Goal: Ask a question

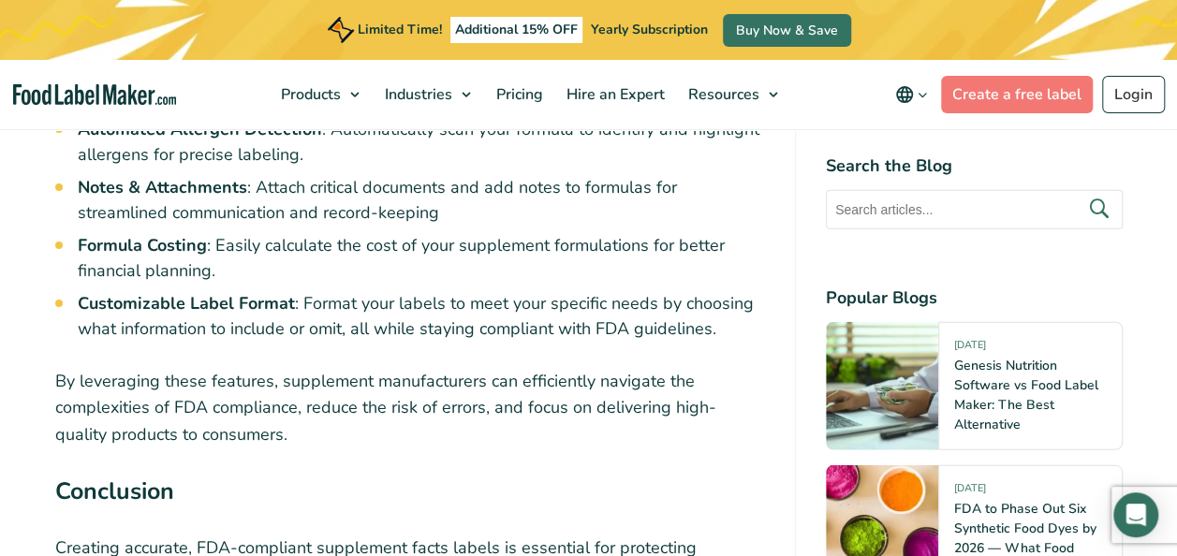
scroll to position [9414, 0]
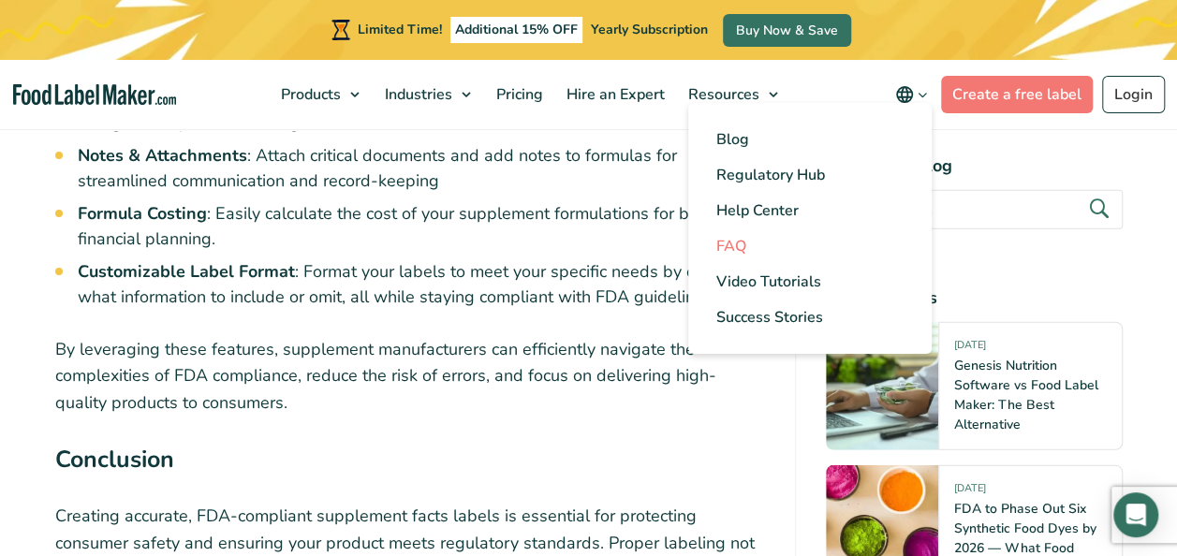
click at [737, 244] on span "FAQ" at bounding box center [732, 246] width 30 height 21
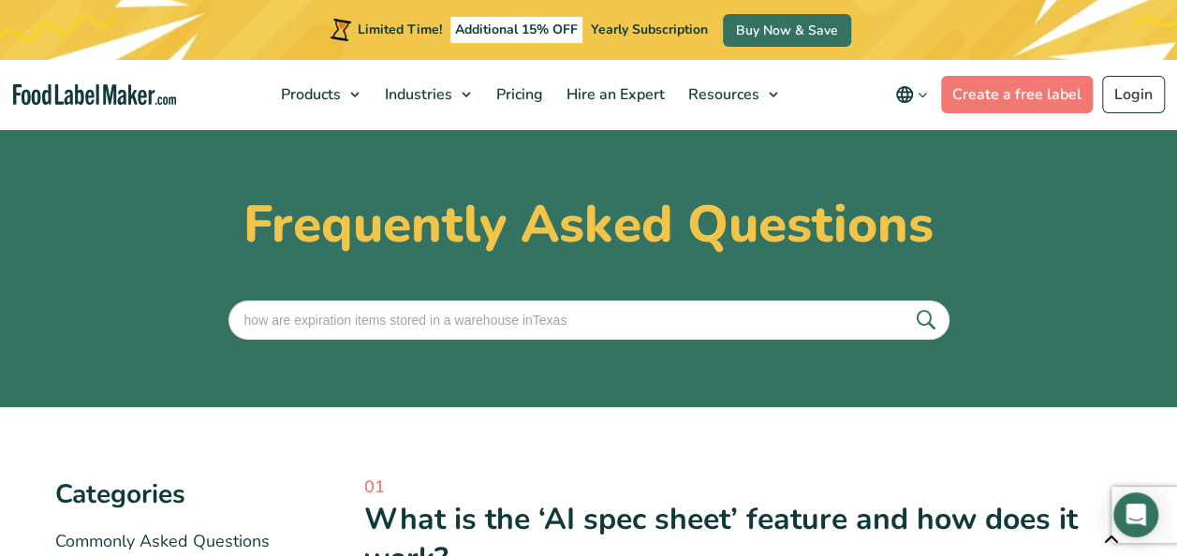
type input "how are expiration items stored in a warehouse inTexas"
click at [906, 305] on button "submit" at bounding box center [925, 320] width 39 height 31
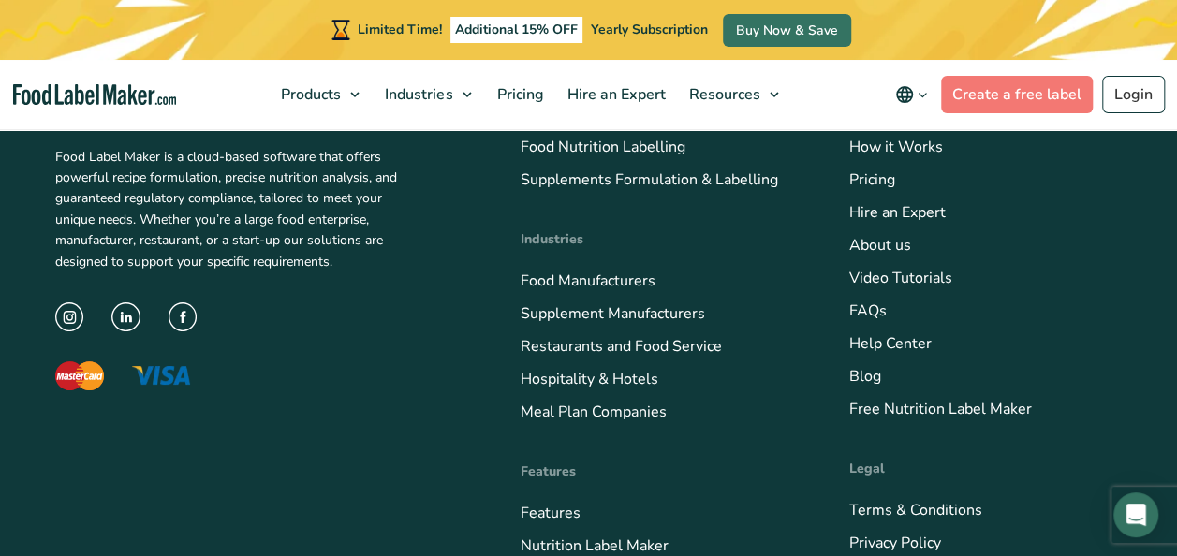
scroll to position [564, 0]
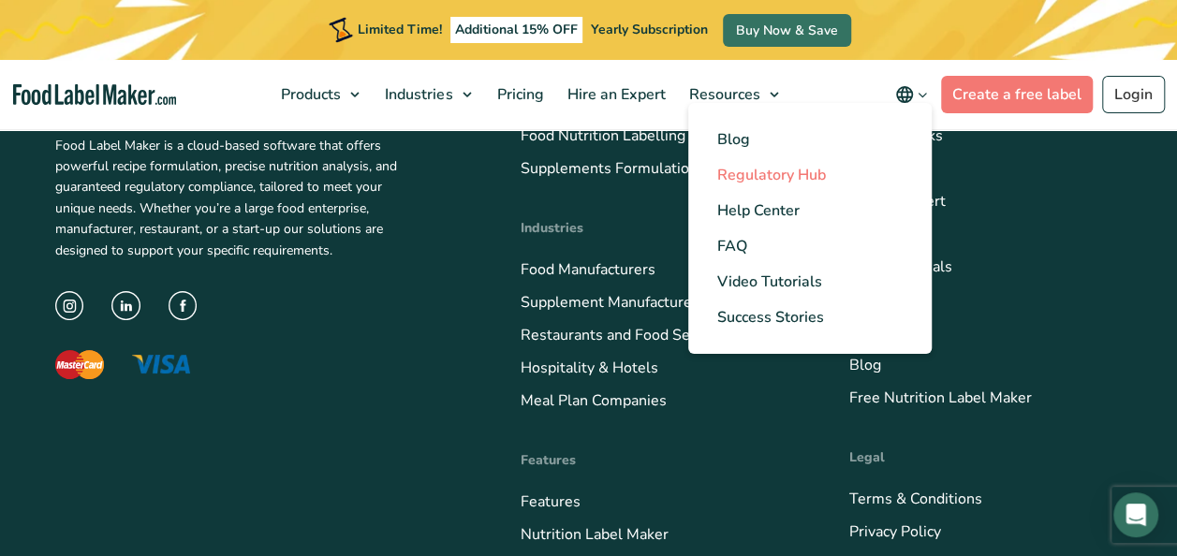
click at [764, 172] on span "Regulatory Hub" at bounding box center [771, 175] width 109 height 21
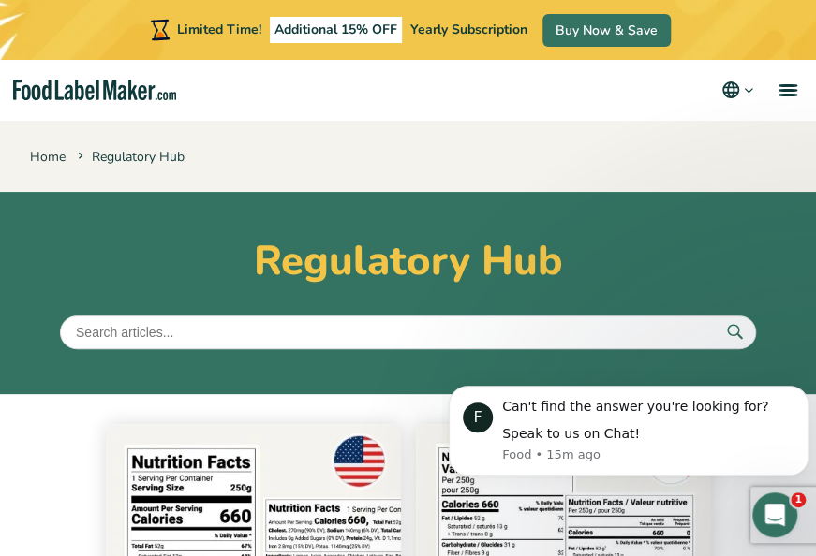
scroll to position [486, 0]
